Goal: Find specific page/section: Find specific page/section

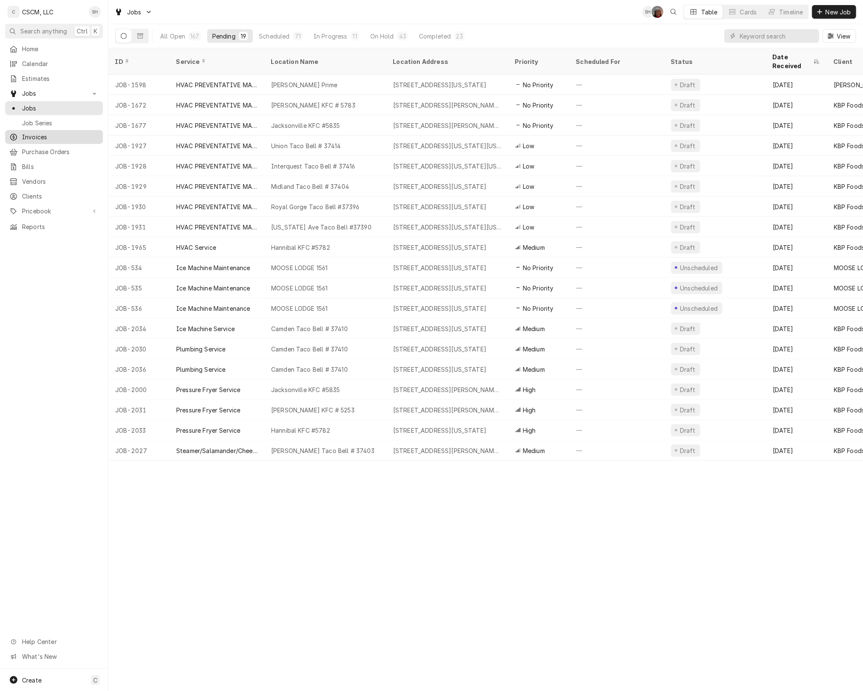
click at [47, 136] on span "Invoices" at bounding box center [60, 137] width 77 height 9
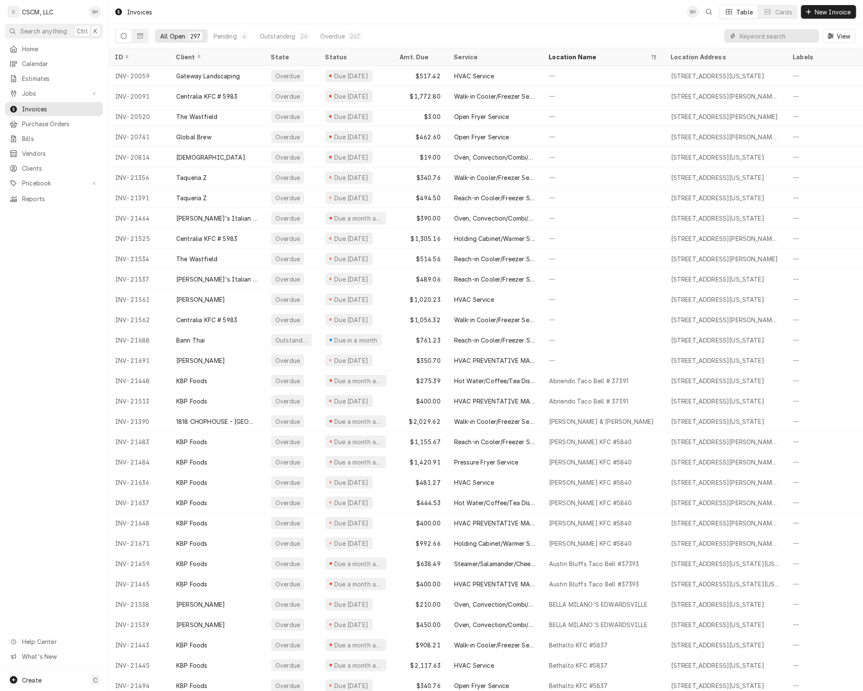
click at [745, 30] on input "Dynamic Content Wrapper" at bounding box center [777, 36] width 75 height 14
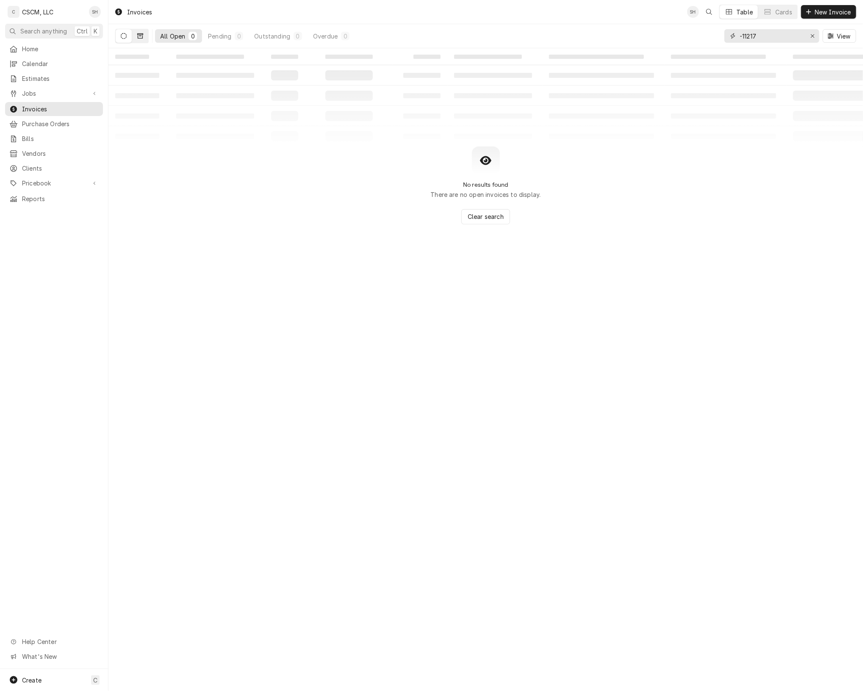
type input "-11217"
click at [139, 38] on icon "Dynamic Content Wrapper" at bounding box center [140, 36] width 6 height 6
click at [131, 36] on button "Dynamic Content Wrapper" at bounding box center [124, 36] width 16 height 14
click at [814, 35] on div "Erase input" at bounding box center [812, 36] width 8 height 8
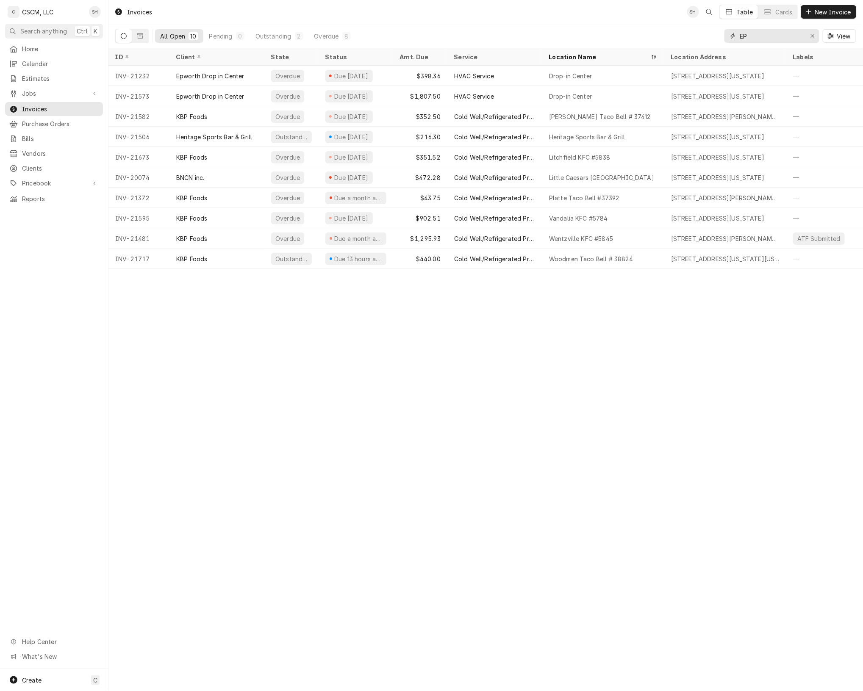
type input "EP"
click at [270, 39] on div "Outstanding" at bounding box center [273, 36] width 36 height 9
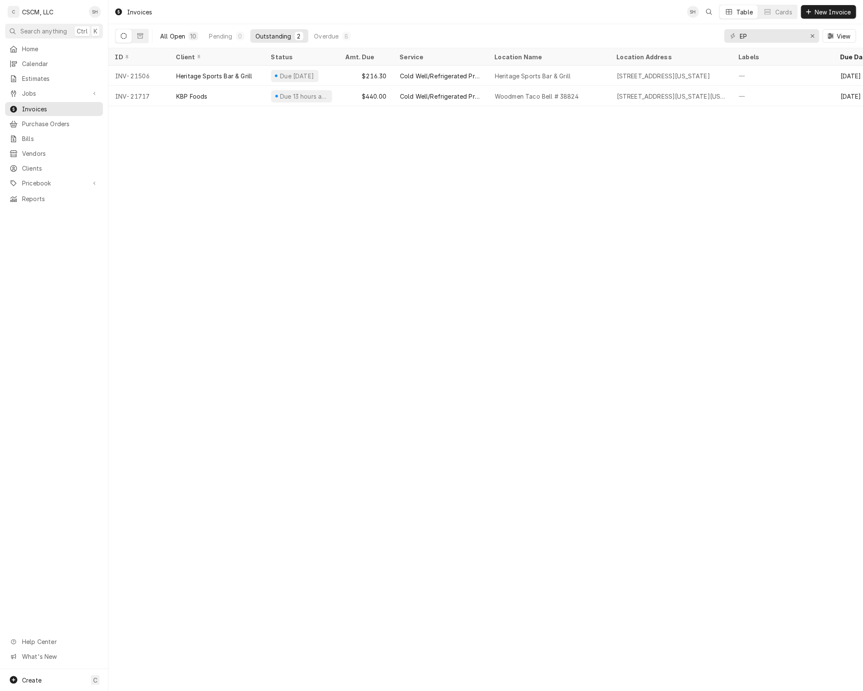
click at [172, 36] on div "All Open" at bounding box center [172, 36] width 25 height 9
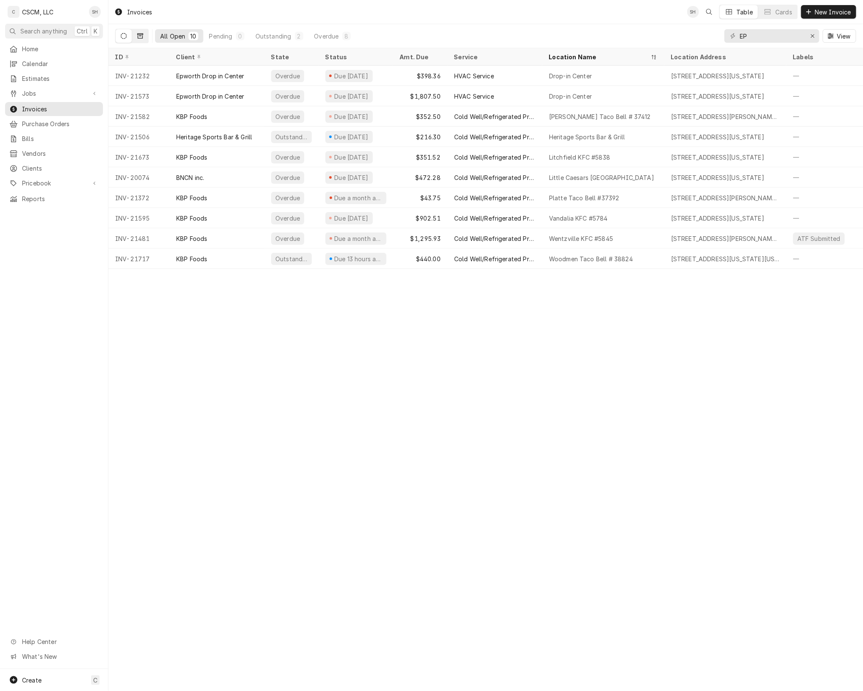
click at [141, 41] on button "Dynamic Content Wrapper" at bounding box center [140, 36] width 16 height 14
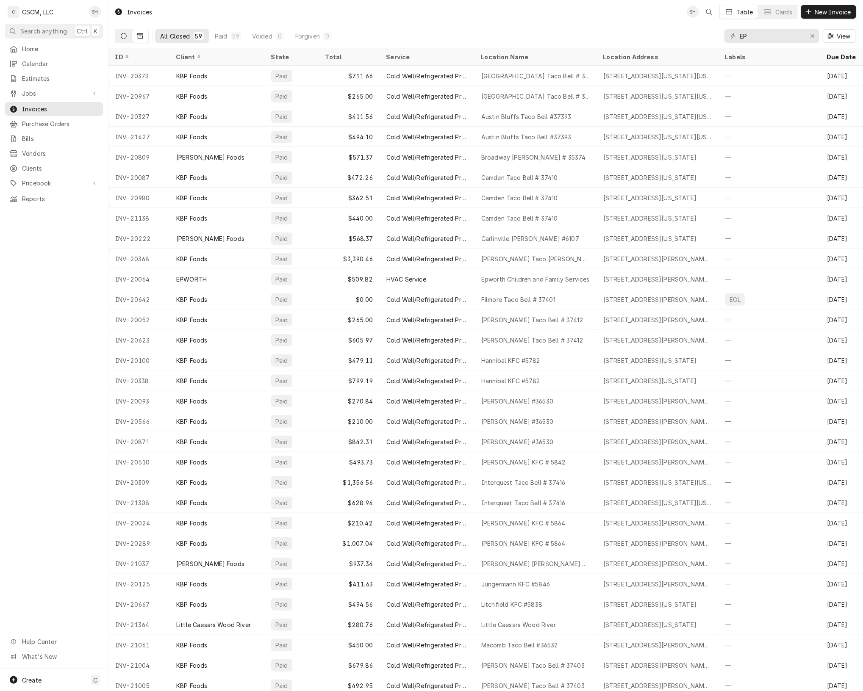
click at [128, 33] on button "Dynamic Content Wrapper" at bounding box center [124, 36] width 16 height 14
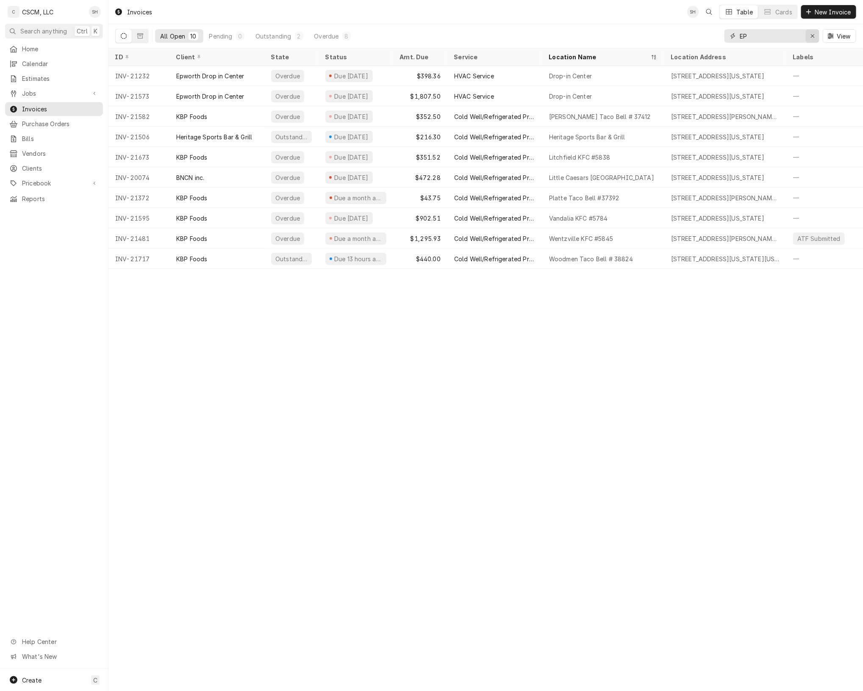
click at [811, 37] on icon "Erase input" at bounding box center [812, 35] width 3 height 3
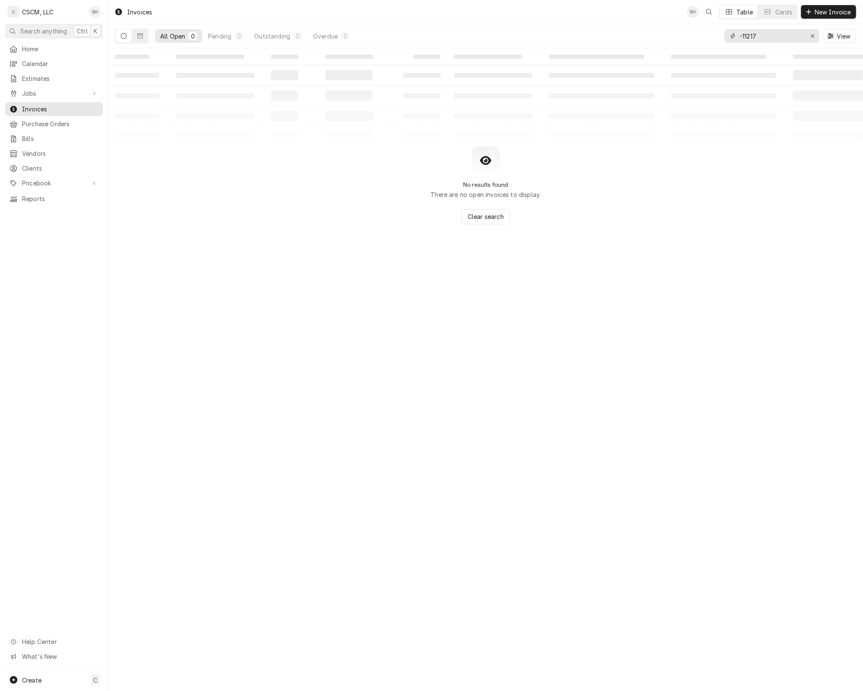
type input "-11217"
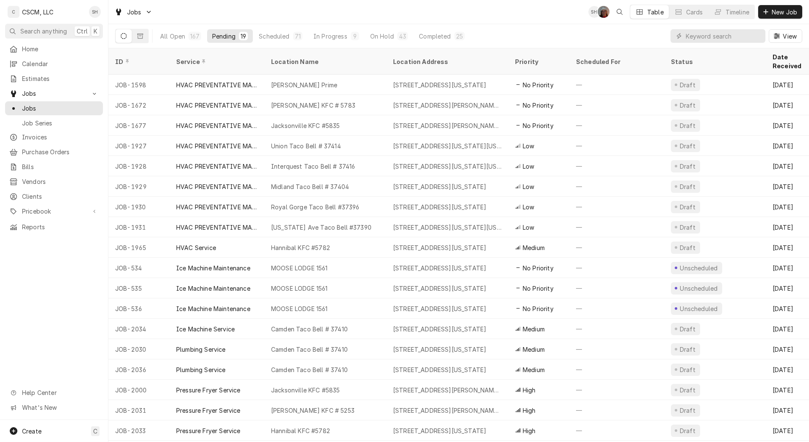
click at [275, 15] on div "Jobs SH DV Table Cards Timeline New Job" at bounding box center [458, 12] width 701 height 24
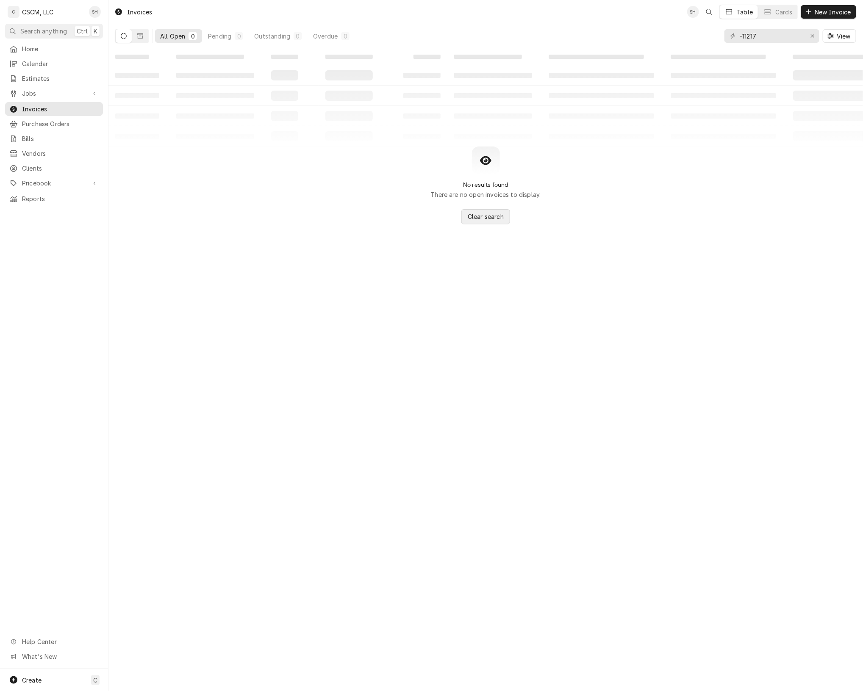
click at [488, 214] on span "Clear search" at bounding box center [485, 216] width 39 height 9
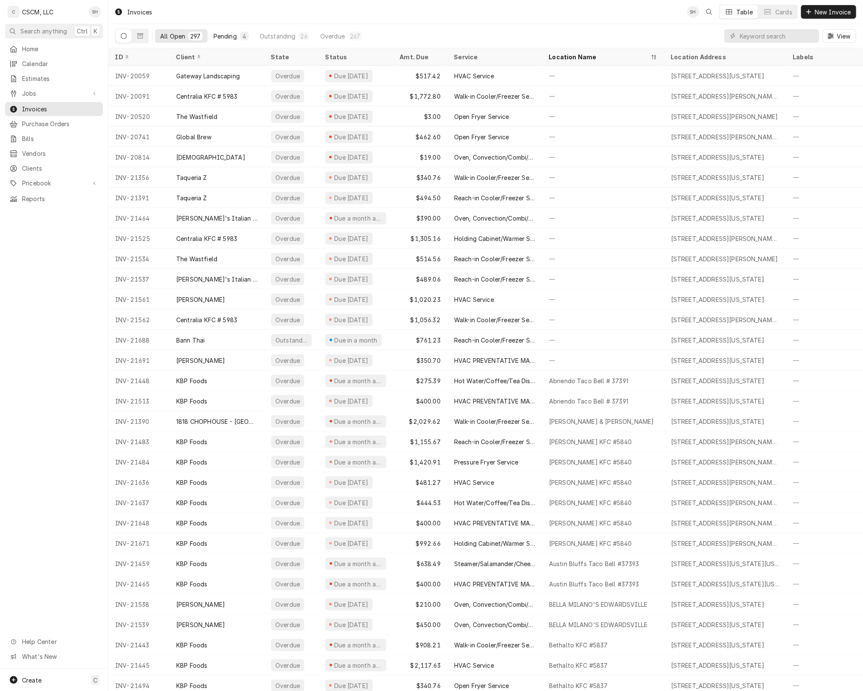
click at [225, 34] on div "Pending" at bounding box center [224, 36] width 23 height 9
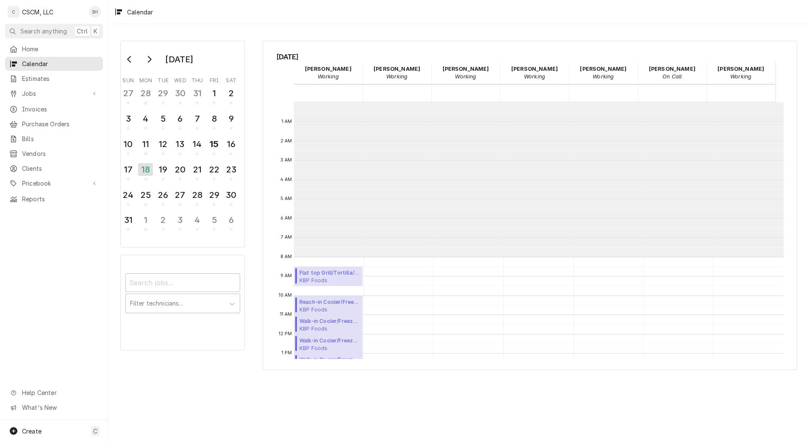
scroll to position [155, 0]
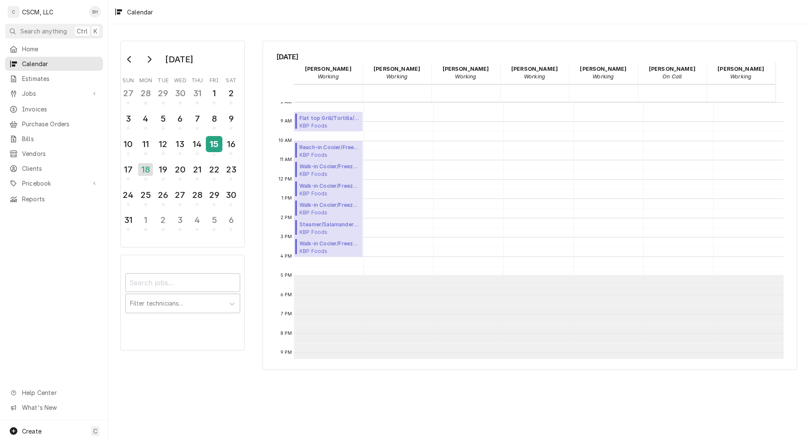
click at [215, 143] on div "15" at bounding box center [214, 144] width 15 height 14
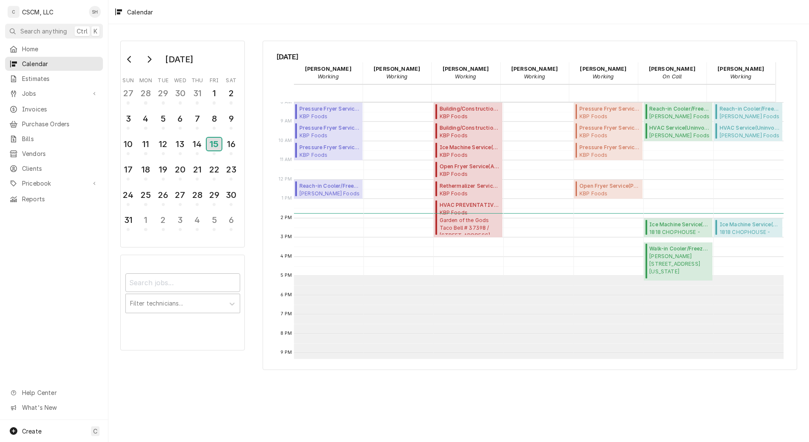
click at [215, 143] on div "15" at bounding box center [214, 144] width 15 height 13
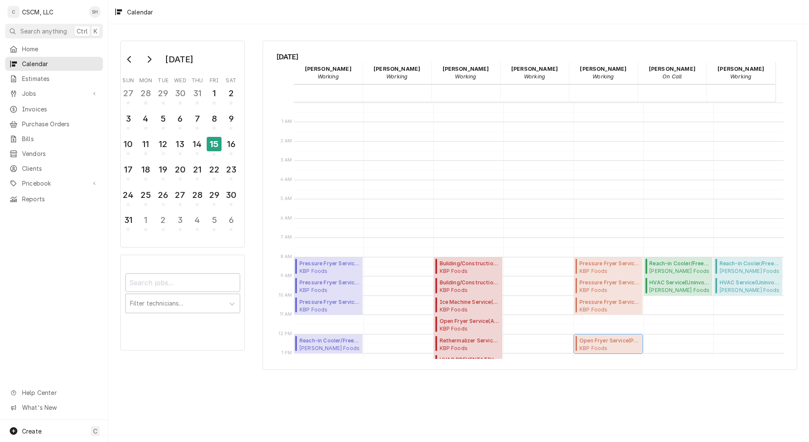
click at [607, 349] on span "KBP Foods Litchfield KFC [STREET_ADDRESS][US_STATE]" at bounding box center [609, 347] width 61 height 7
click at [598, 345] on span "KBP Foods Litchfield KFC [STREET_ADDRESS][US_STATE]" at bounding box center [609, 347] width 61 height 7
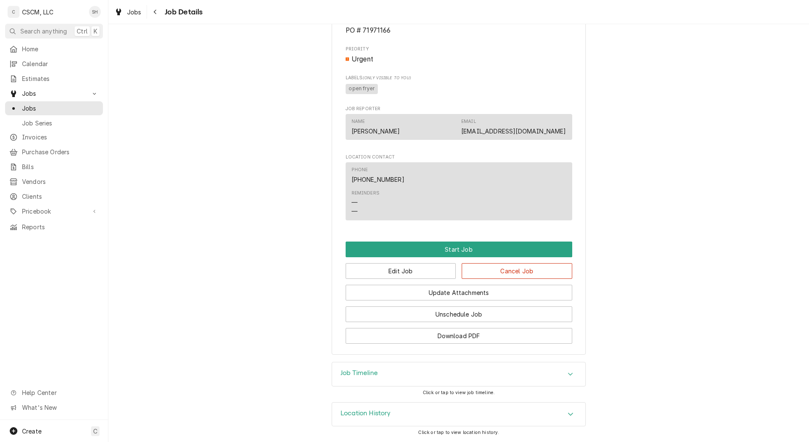
scroll to position [530, 0]
